Goal: Find specific page/section: Find specific page/section

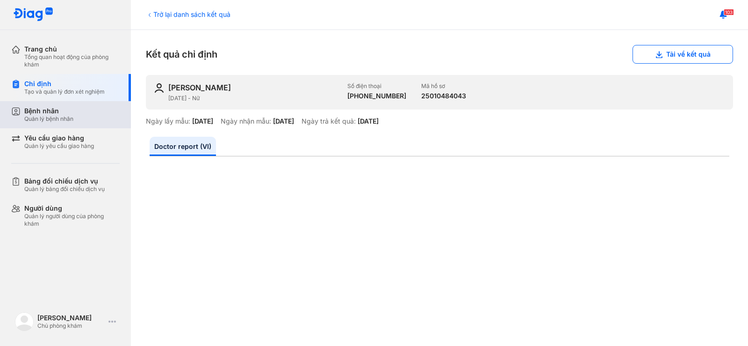
click at [59, 119] on div "Quản lý bệnh nhân" at bounding box center [48, 118] width 49 height 7
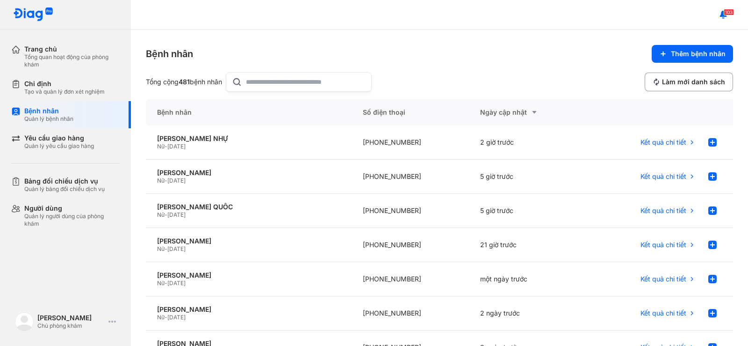
click at [310, 84] on input "text" at bounding box center [306, 81] width 120 height 19
paste input "**********"
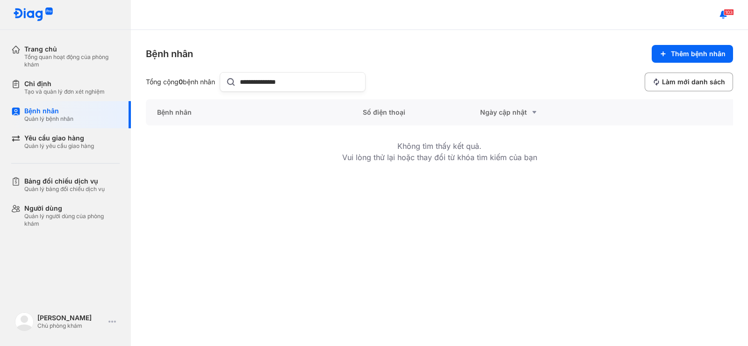
type input "**********"
